Goal: Find specific page/section: Find specific page/section

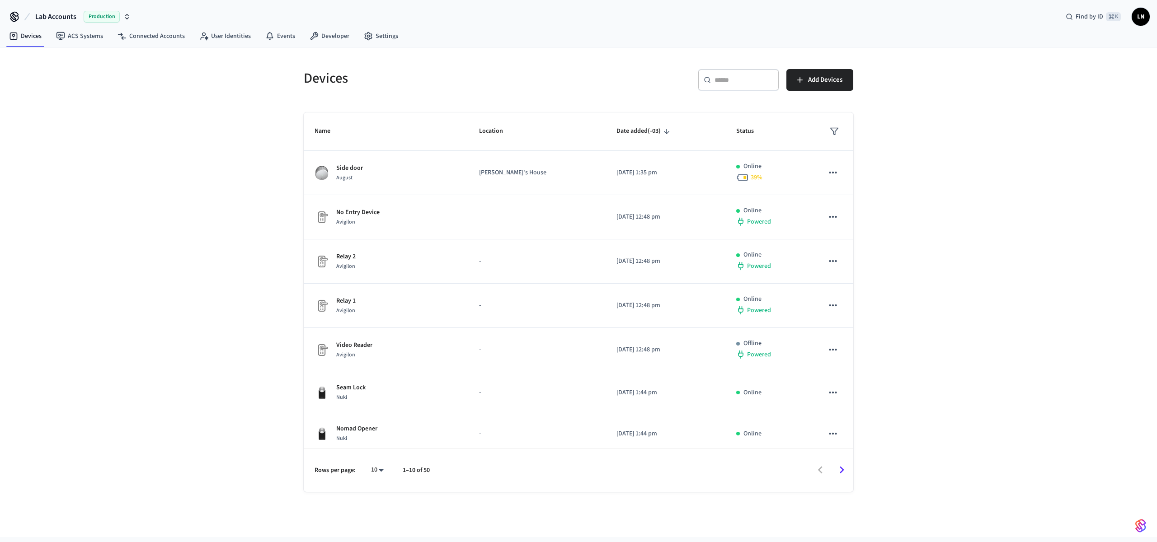
click at [52, 15] on span "Lab Accounts" at bounding box center [55, 16] width 41 height 11
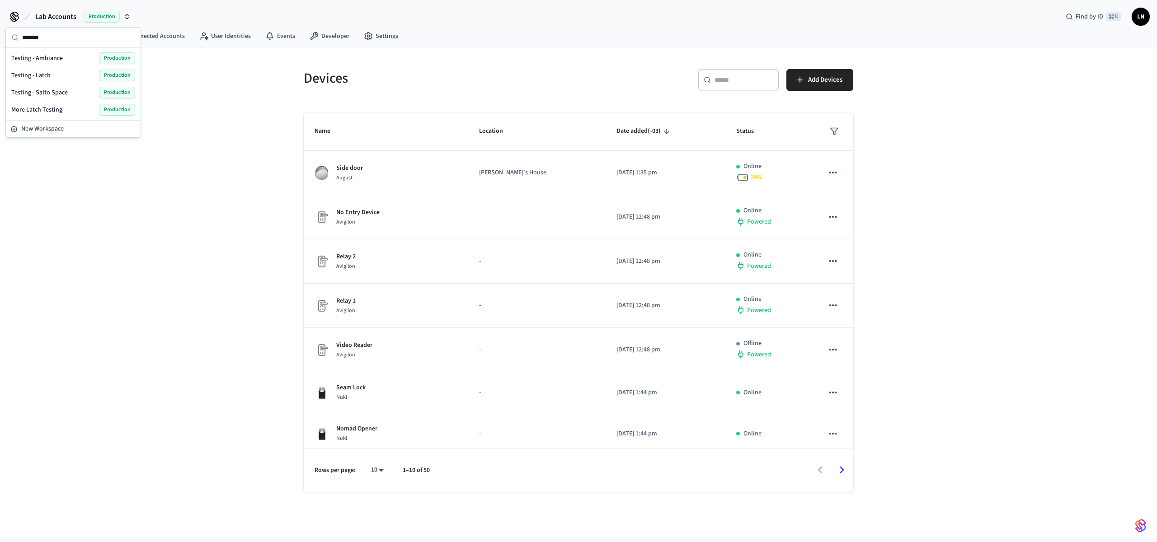
type input "*******"
click at [86, 56] on div "Testing - Ambiance Production" at bounding box center [73, 58] width 124 height 12
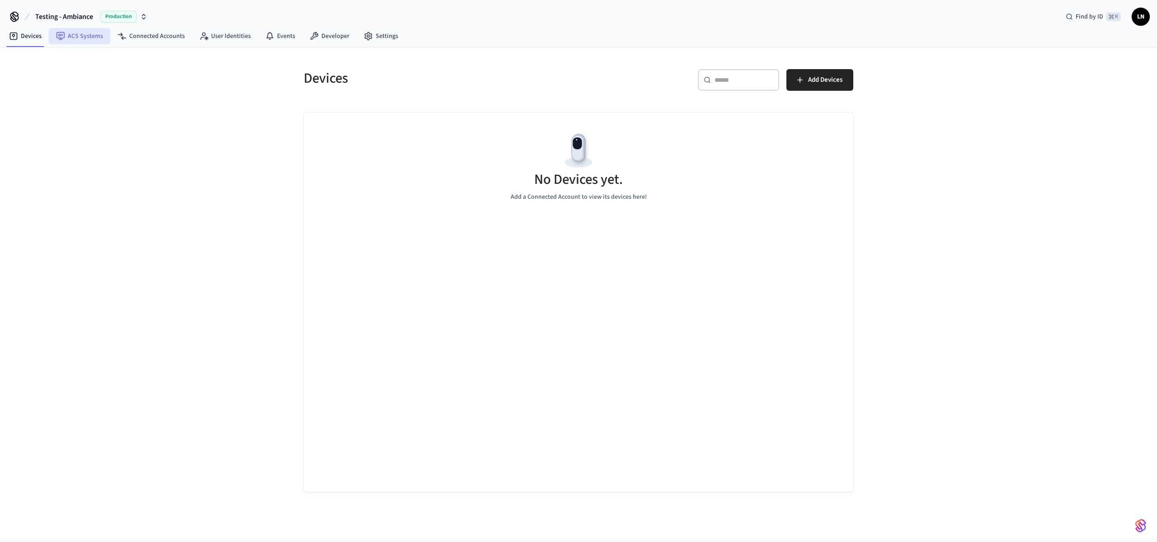
click at [85, 41] on link "ACS Systems" at bounding box center [79, 36] width 61 height 16
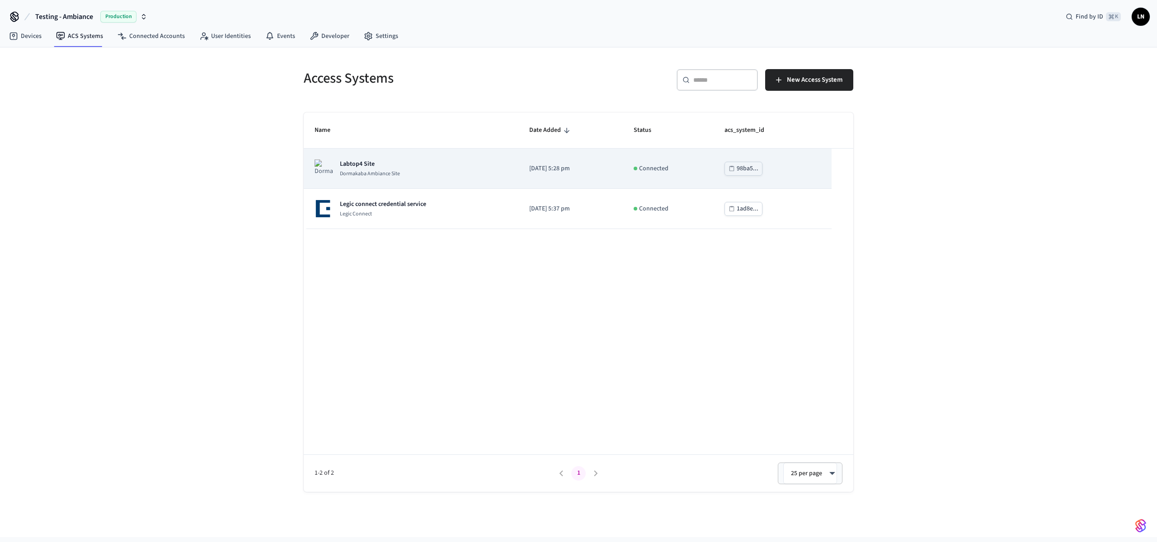
click at [425, 171] on div "Labtop4 Site [GEOGRAPHIC_DATA]" at bounding box center [410, 168] width 193 height 18
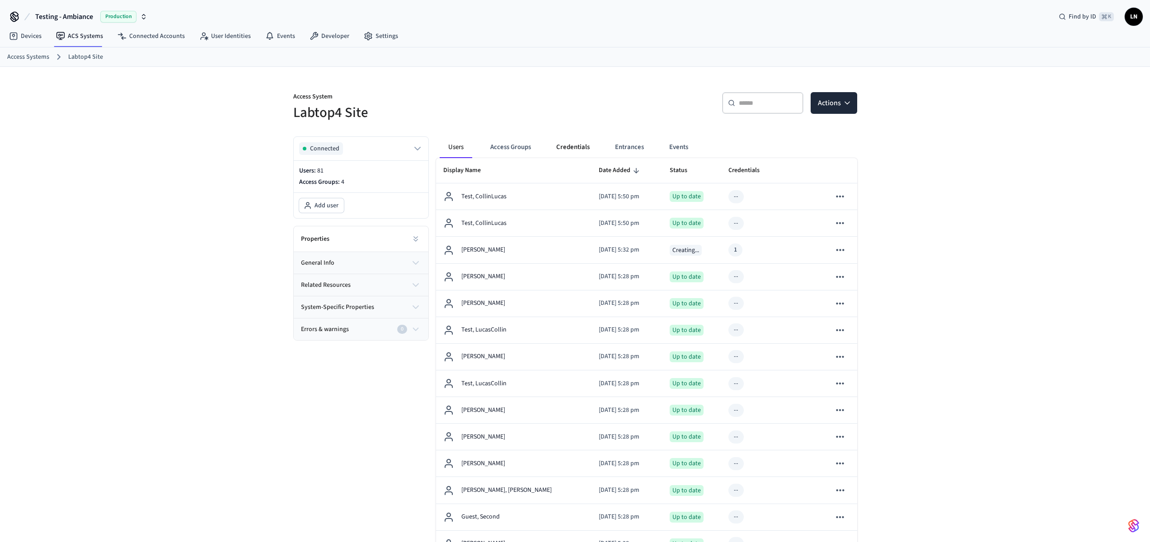
click at [569, 147] on button "Credentials" at bounding box center [573, 147] width 48 height 22
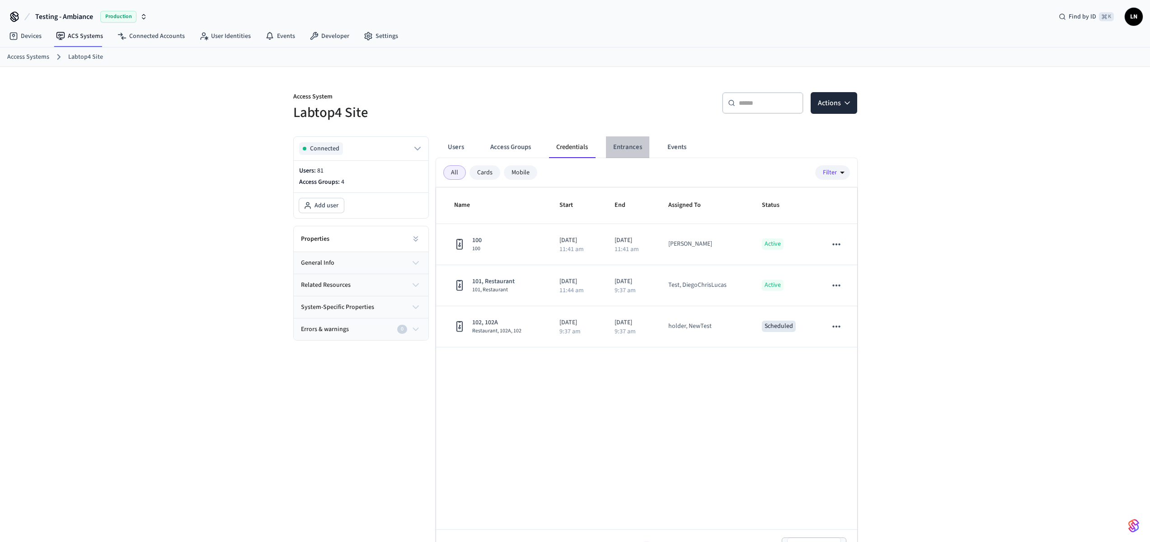
drag, startPoint x: 622, startPoint y: 146, endPoint x: 601, endPoint y: 141, distance: 21.3
click at [628, 149] on button "Entrances" at bounding box center [627, 147] width 43 height 22
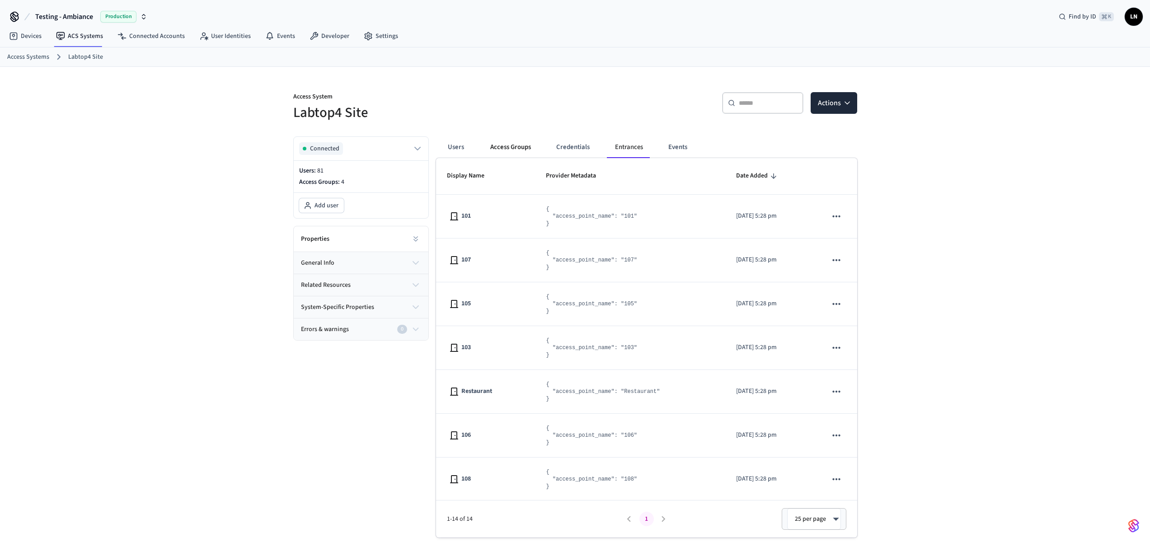
click at [501, 144] on button "Access Groups" at bounding box center [510, 147] width 55 height 22
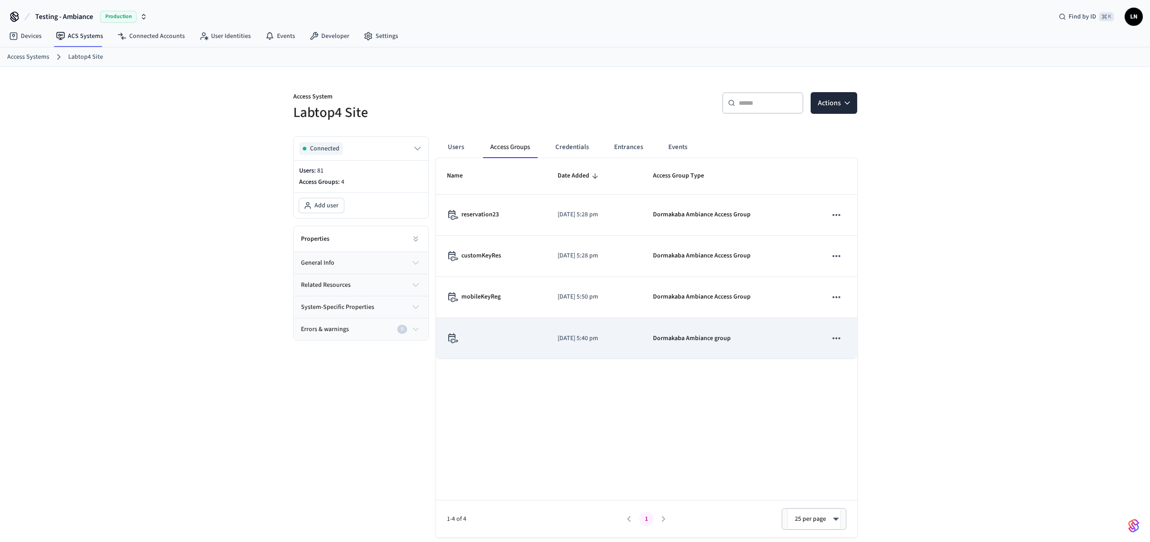
click at [526, 339] on div "sticky table" at bounding box center [491, 338] width 89 height 10
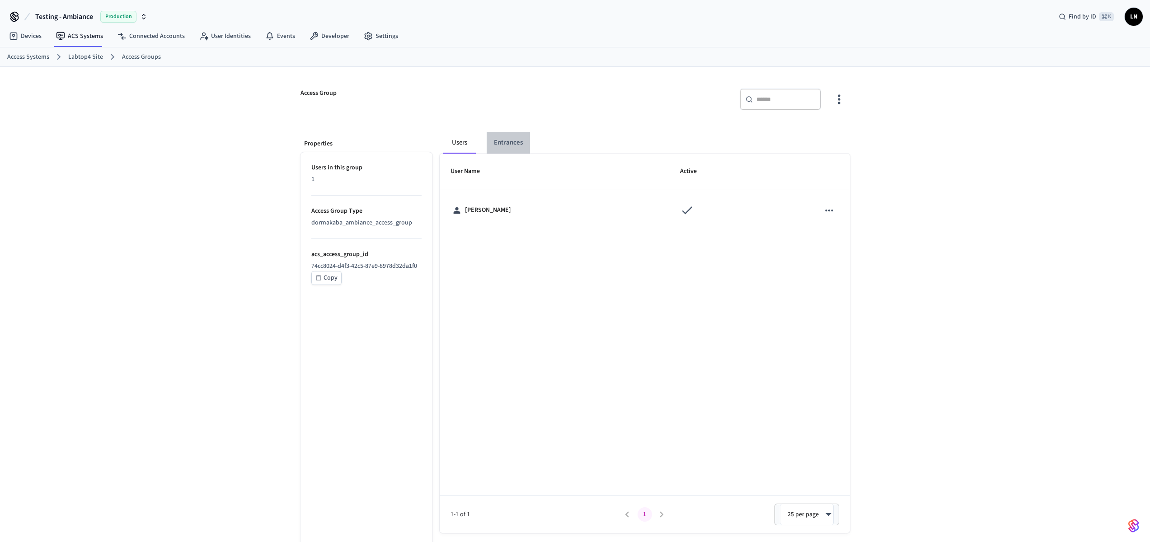
click at [513, 141] on button "Entrances" at bounding box center [508, 143] width 43 height 22
click at [466, 140] on button "Users" at bounding box center [459, 143] width 33 height 22
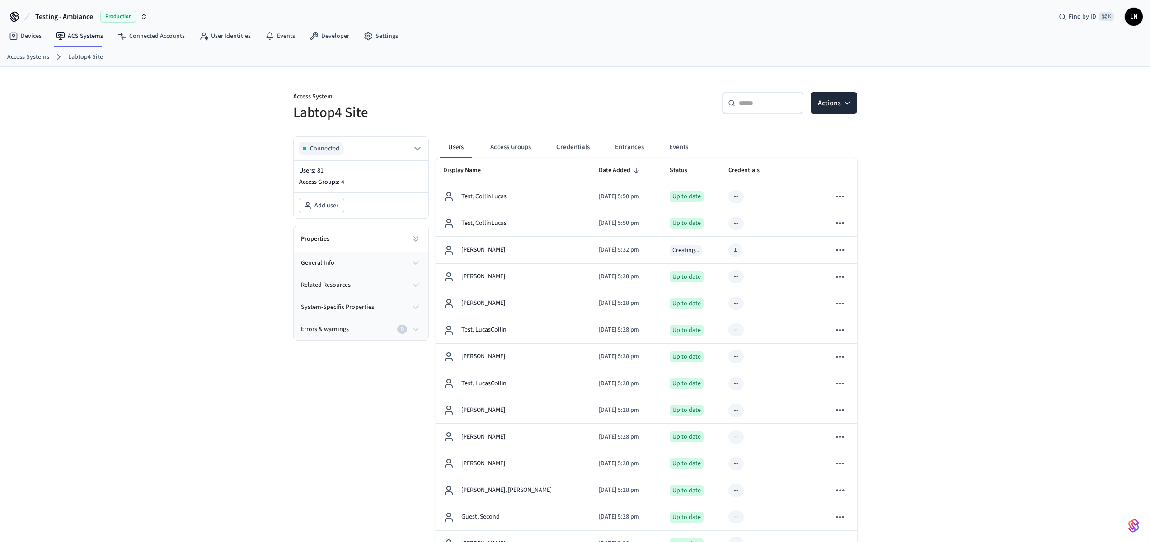
click at [583, 150] on button "Credentials" at bounding box center [573, 147] width 48 height 22
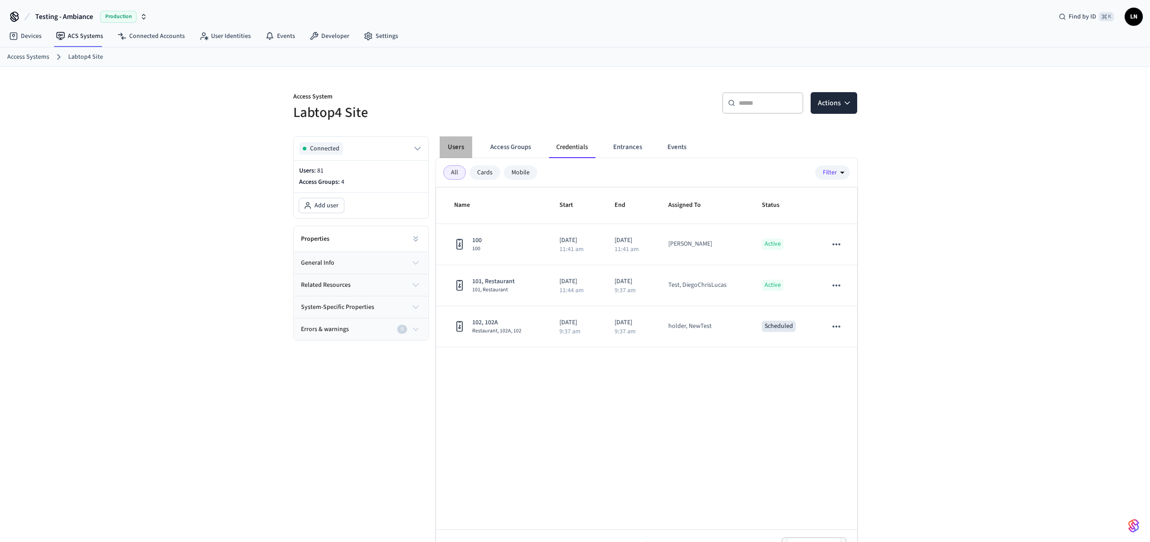
click at [457, 145] on button "Users" at bounding box center [456, 147] width 33 height 22
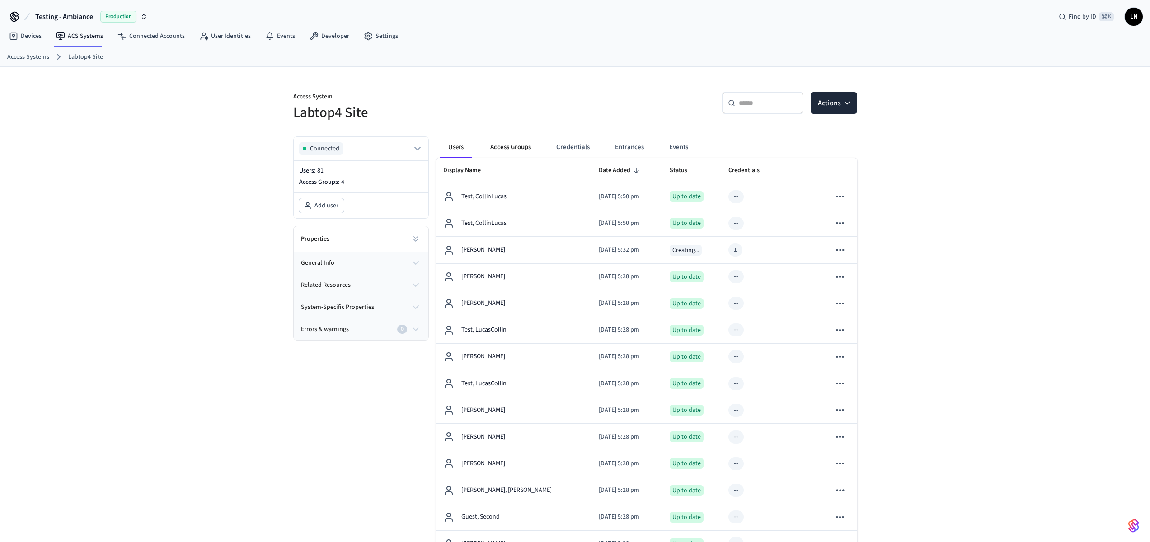
click at [501, 143] on button "Access Groups" at bounding box center [510, 147] width 55 height 22
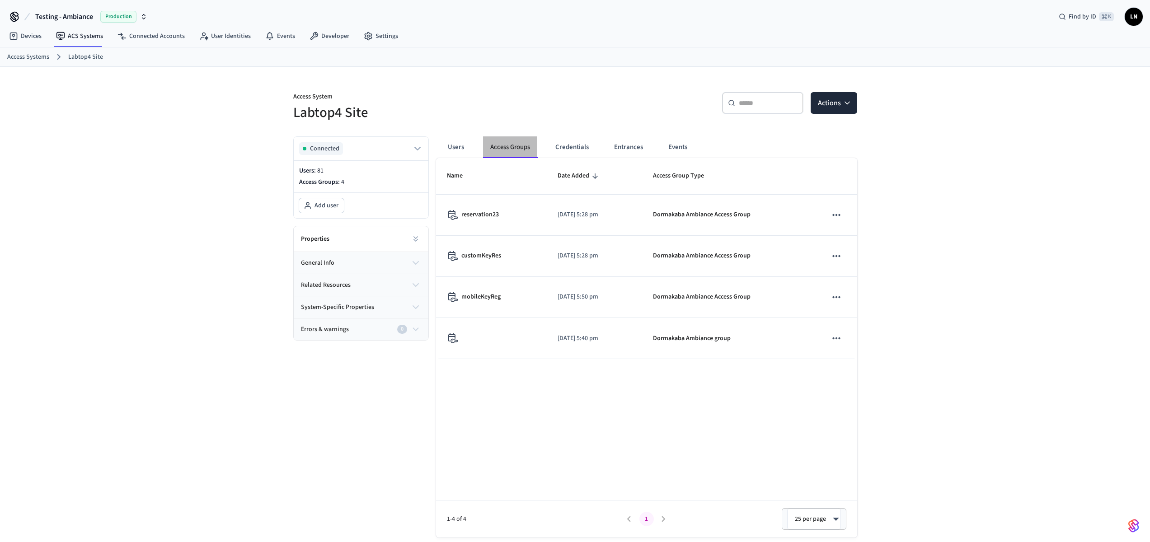
click at [501, 143] on button "Access Groups" at bounding box center [510, 147] width 54 height 22
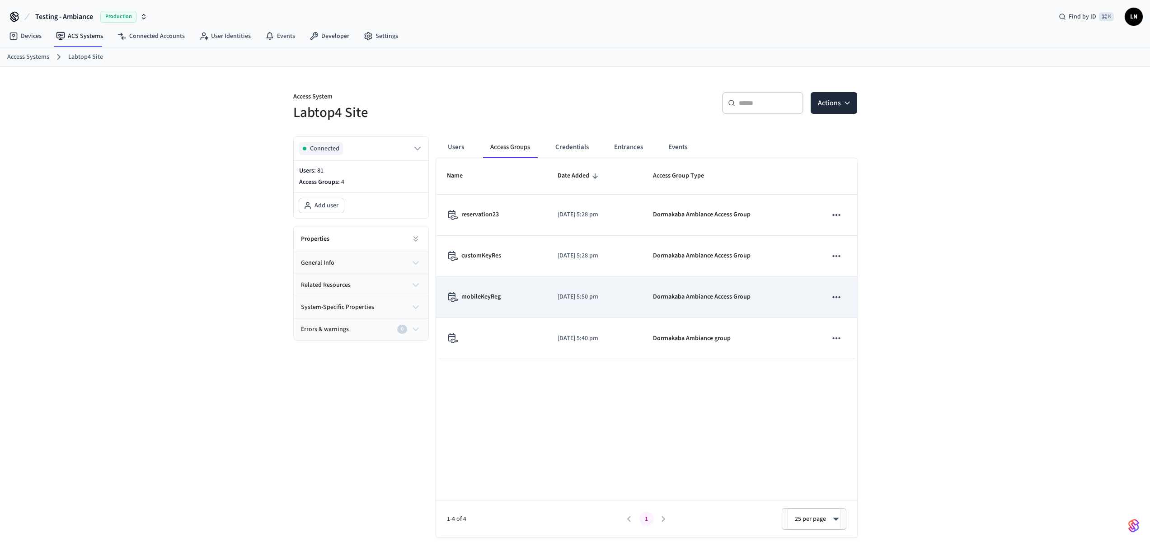
click at [547, 301] on td "[DATE] 5:50 pm" at bounding box center [594, 297] width 95 height 41
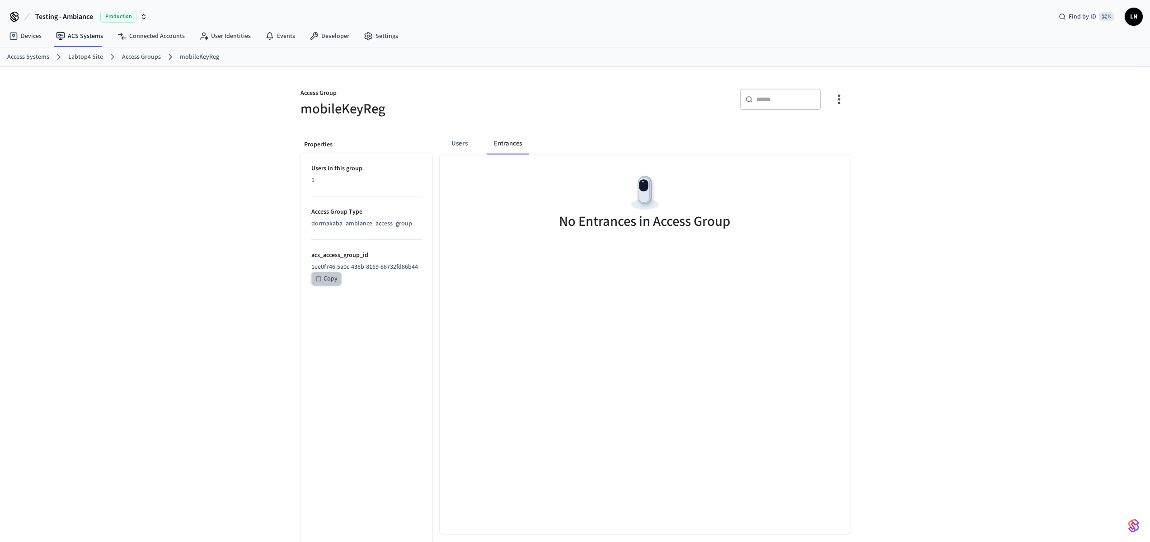
click at [334, 280] on div "Copy" at bounding box center [331, 278] width 14 height 11
